Goal: Task Accomplishment & Management: Use online tool/utility

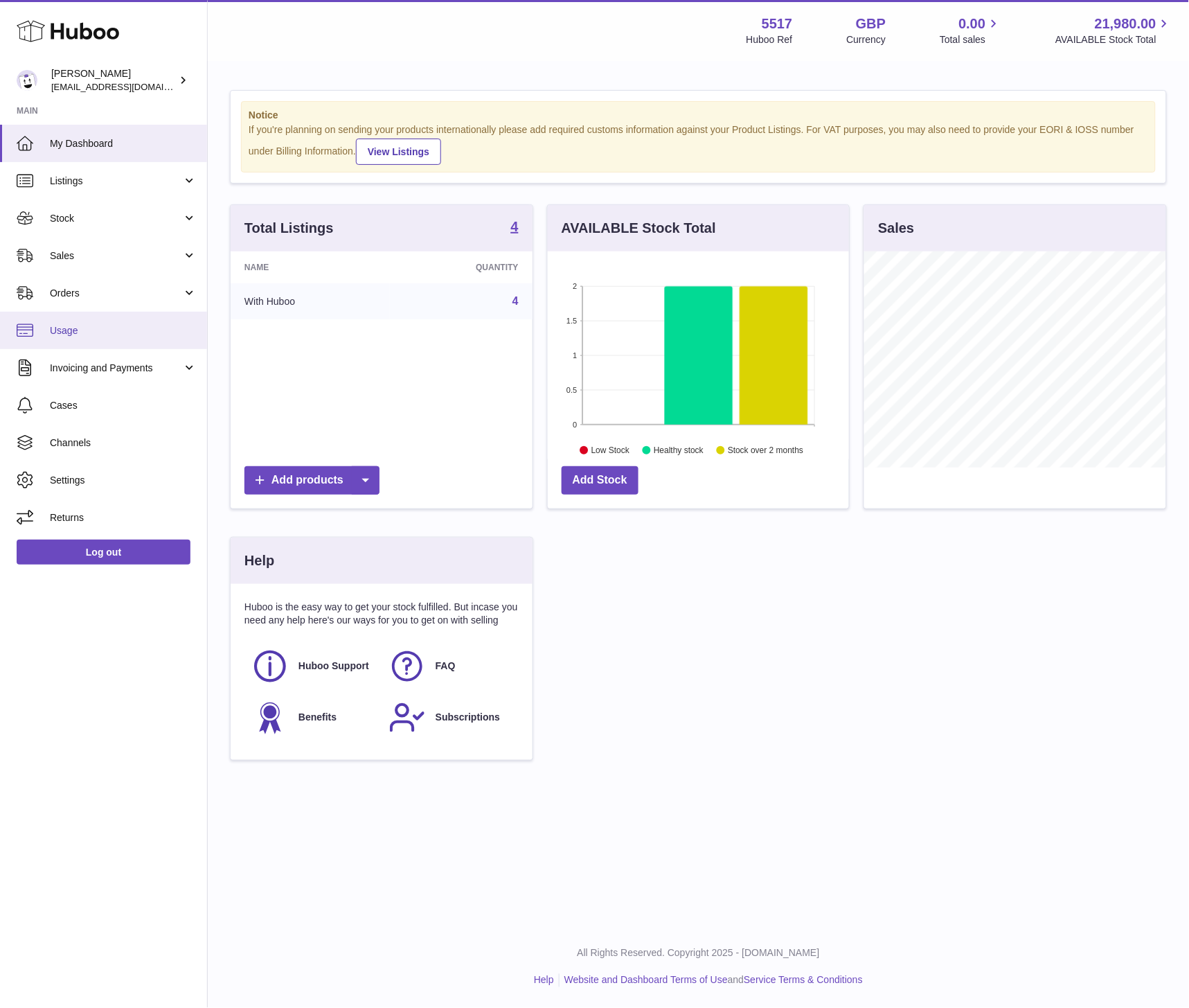
scroll to position [216, 301]
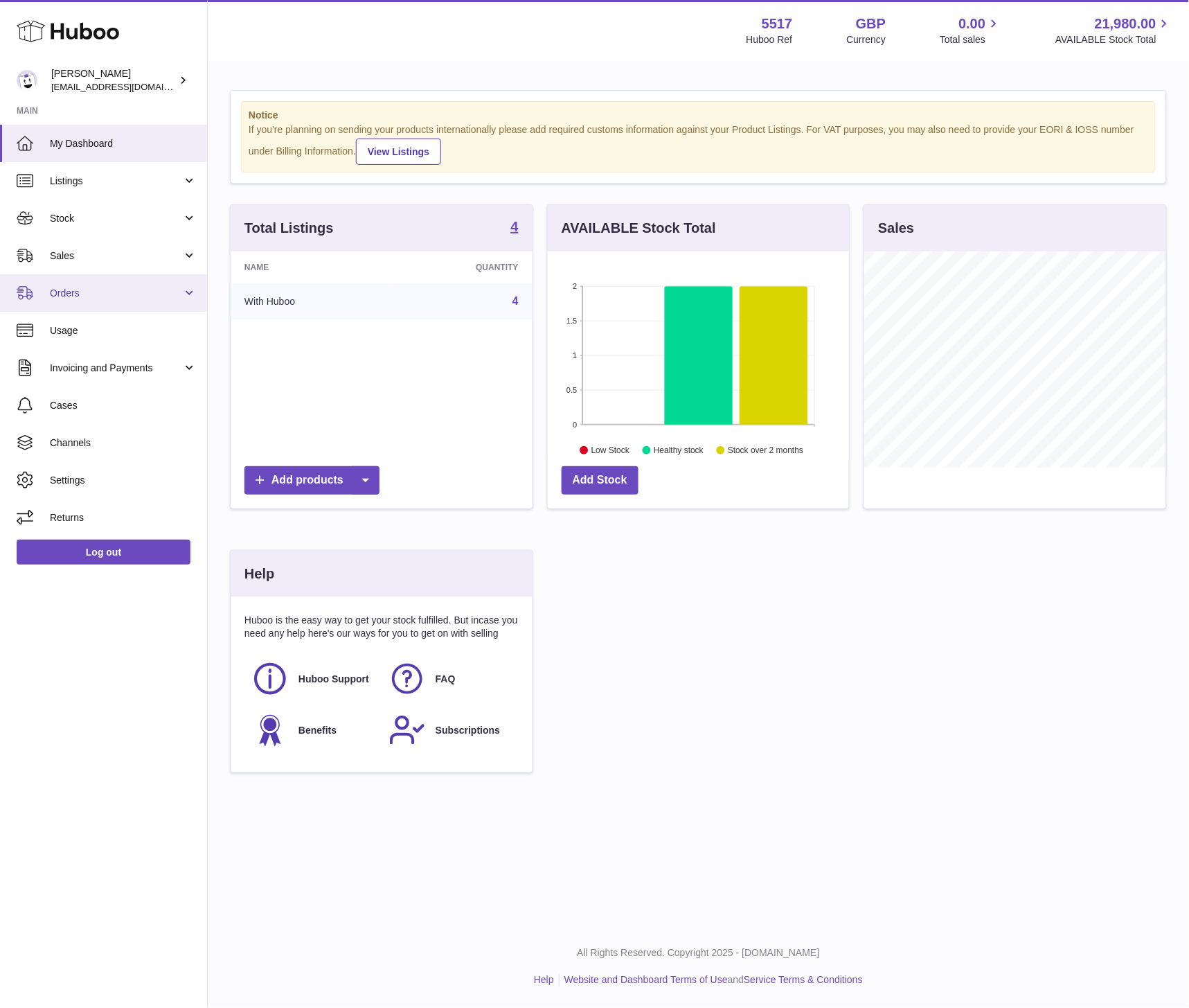
click at [115, 278] on link "Orders" at bounding box center [104, 292] width 207 height 37
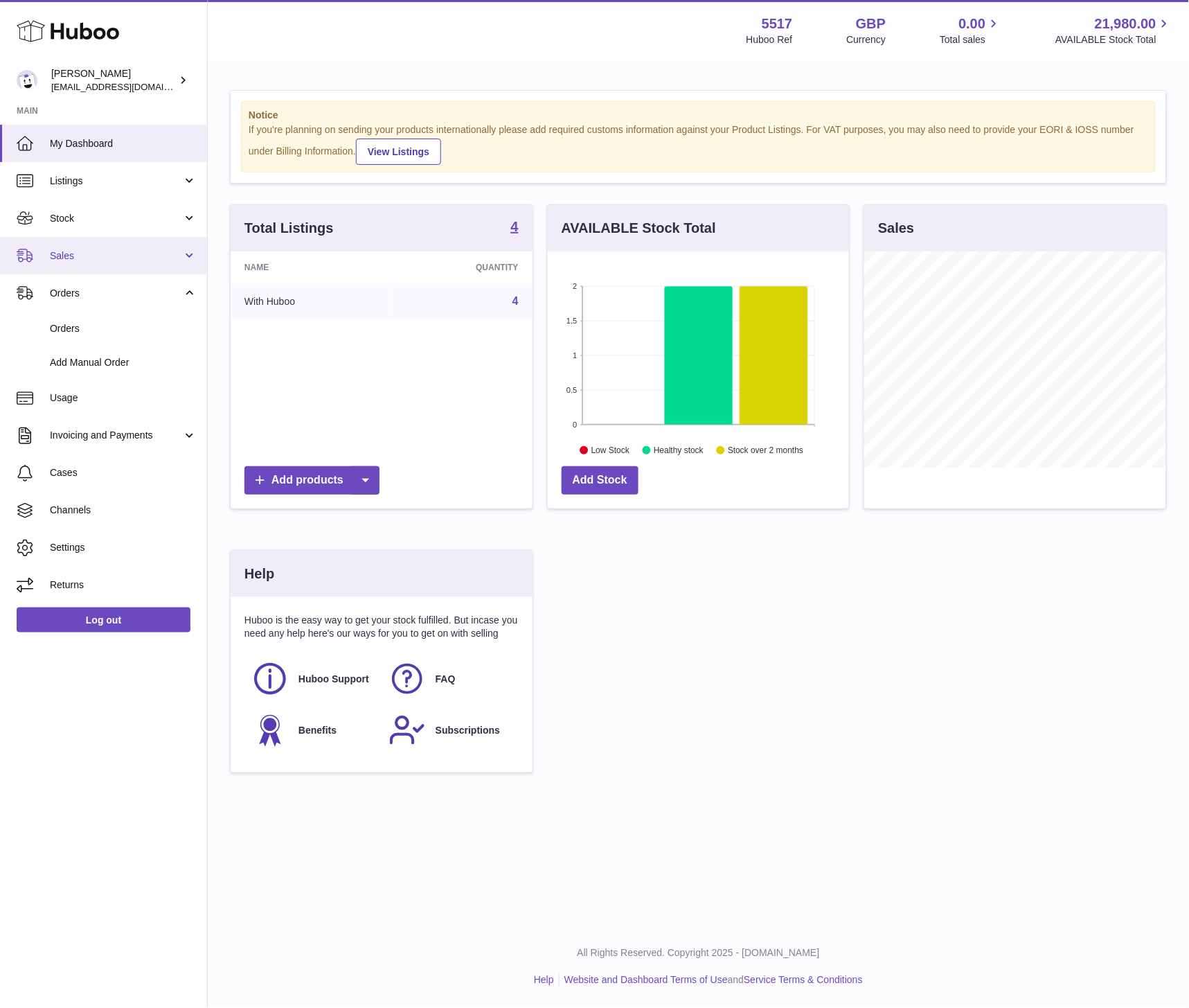
click at [102, 263] on link "Sales" at bounding box center [104, 255] width 207 height 37
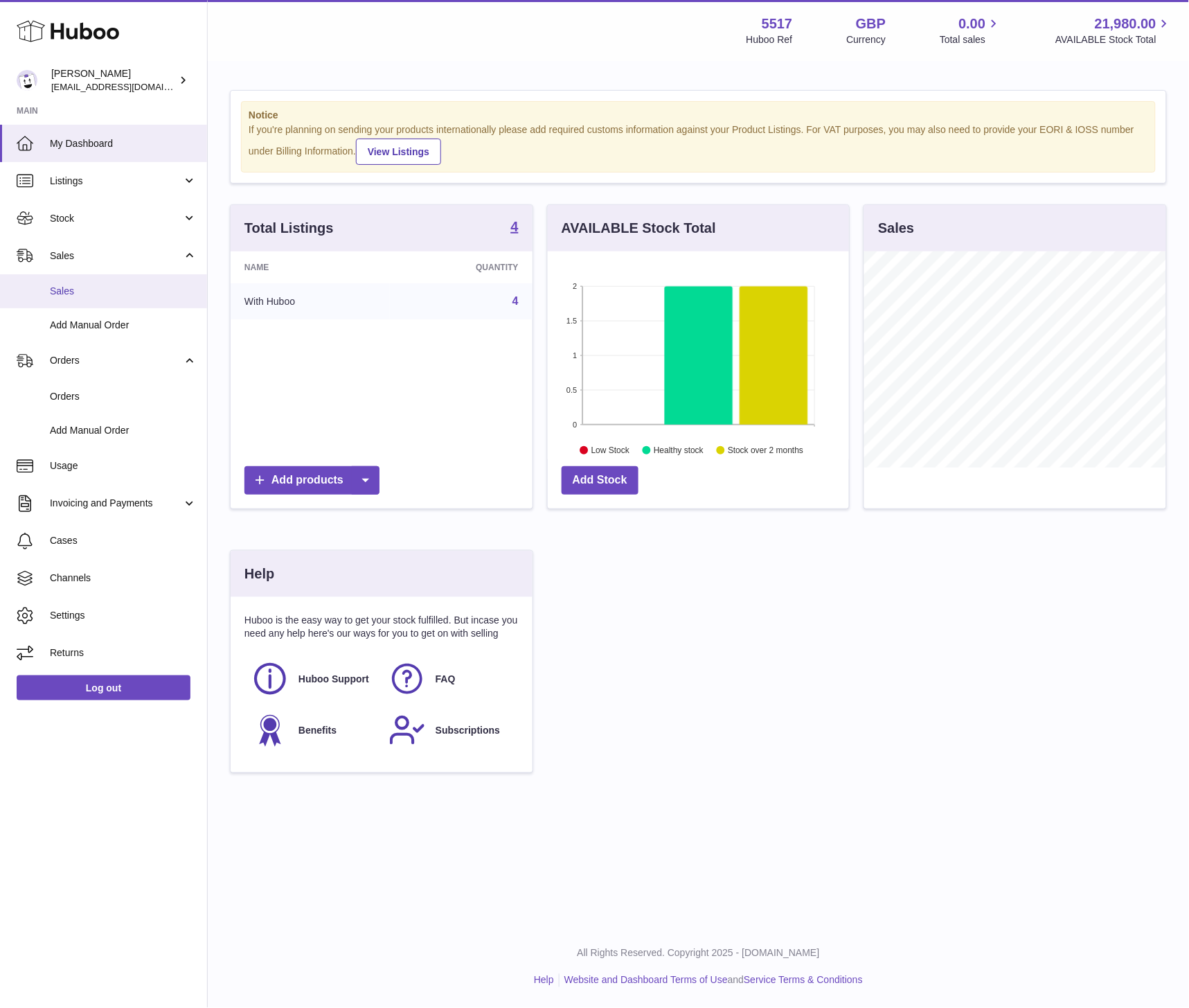
click at [88, 299] on link "Sales" at bounding box center [104, 291] width 207 height 34
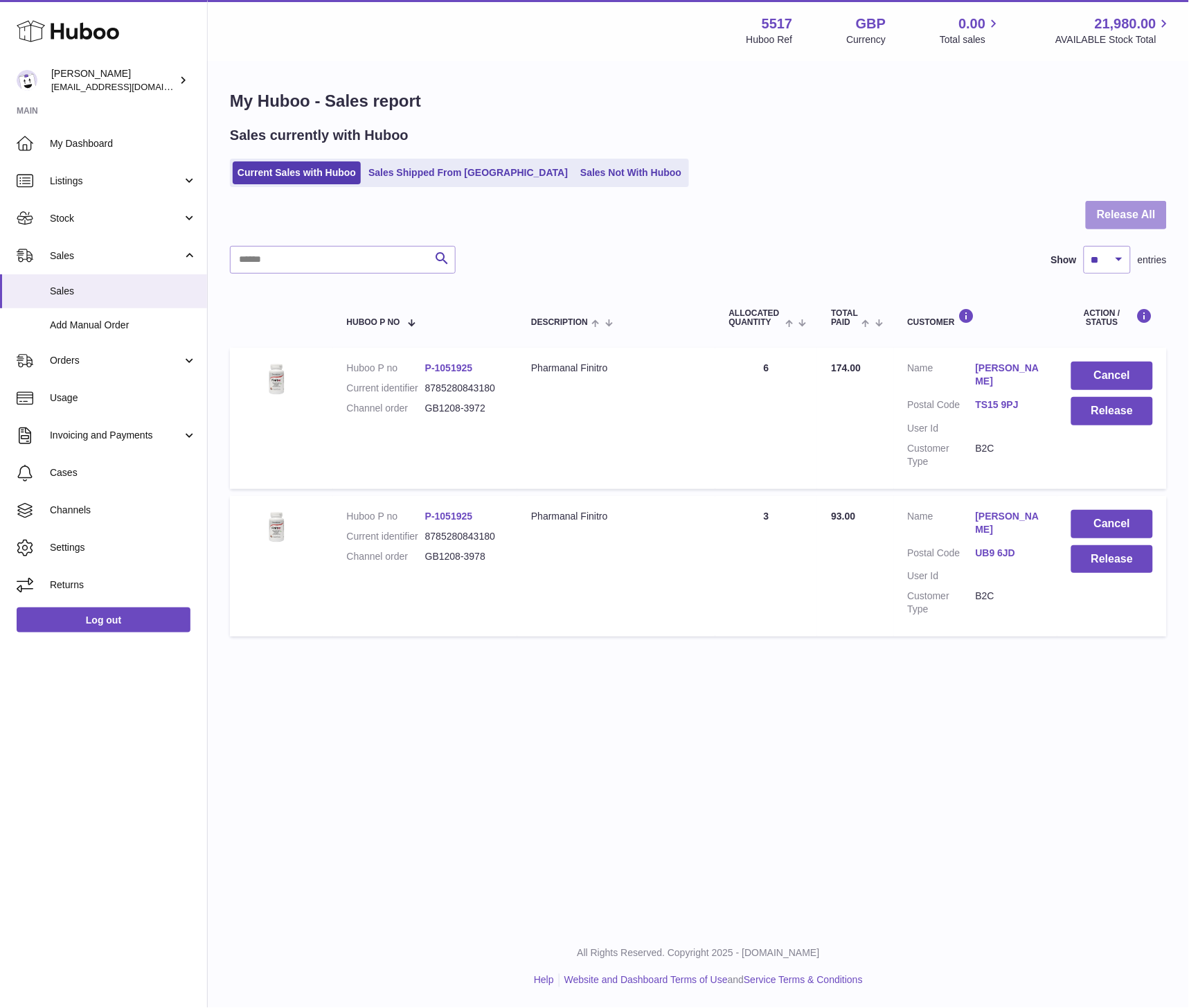
click at [1146, 210] on button "Release All" at bounding box center [1126, 215] width 81 height 29
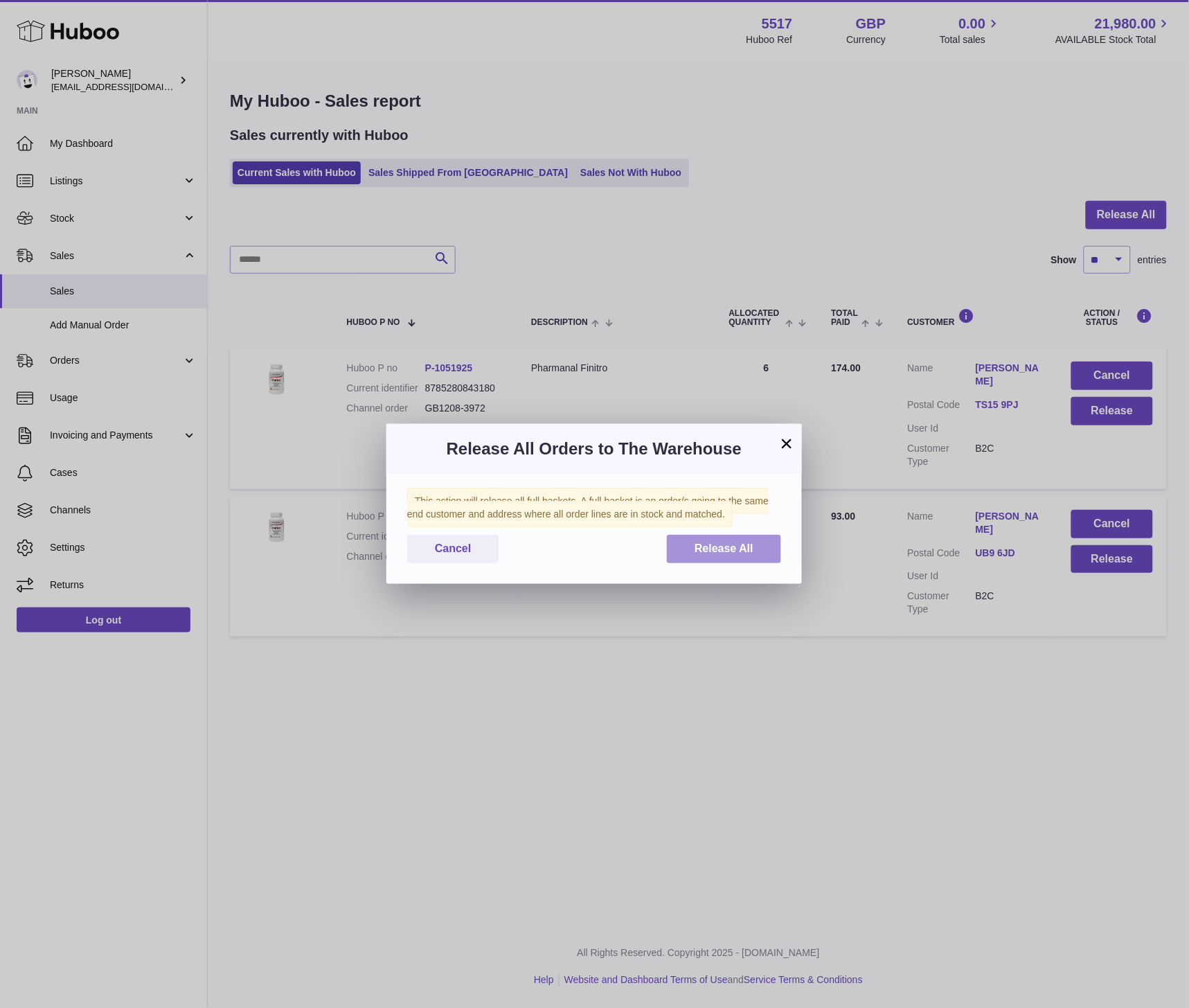
click at [720, 541] on button "Release All" at bounding box center [724, 549] width 114 height 29
